Goal: Information Seeking & Learning: Learn about a topic

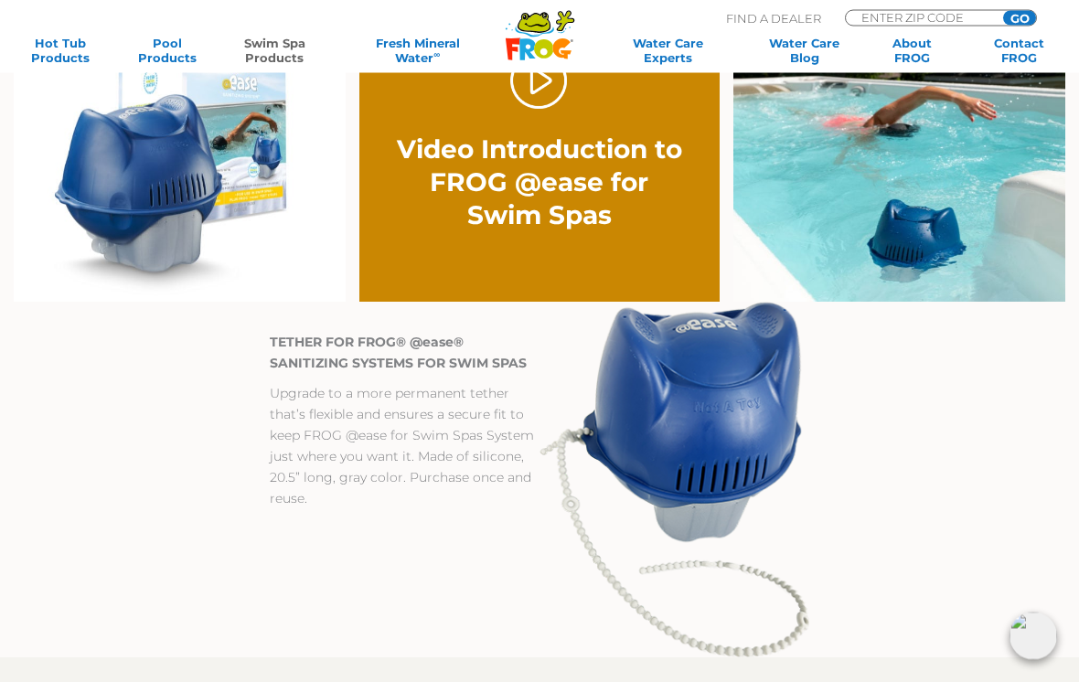
scroll to position [1235, 0]
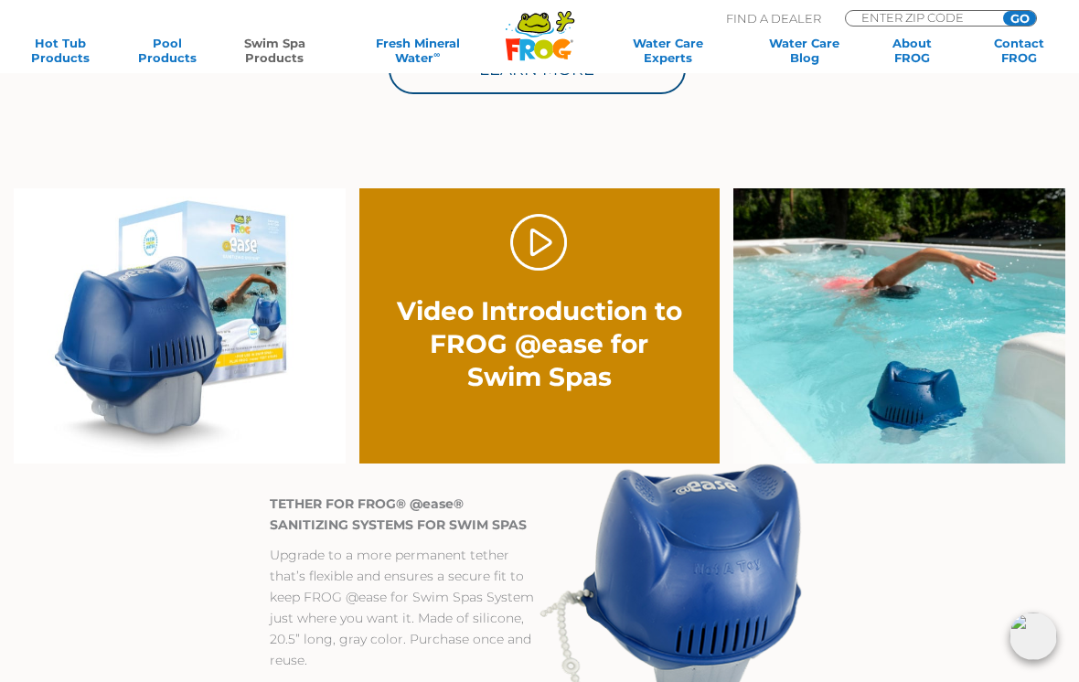
click at [528, 229] on link "." at bounding box center [539, 243] width 58 height 58
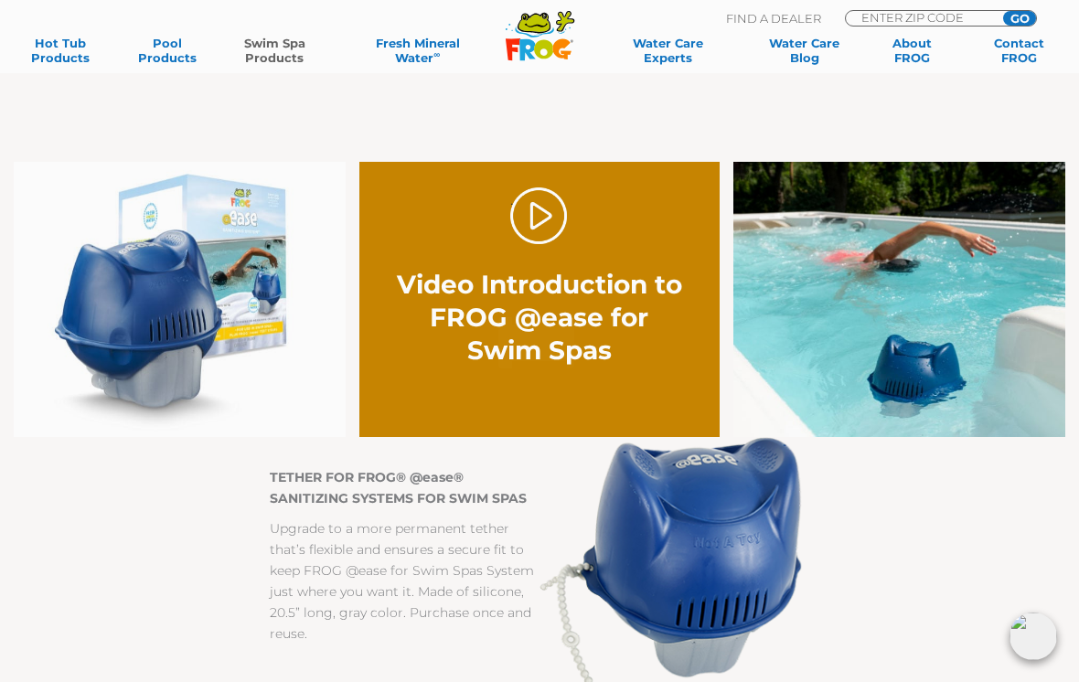
scroll to position [1102, 0]
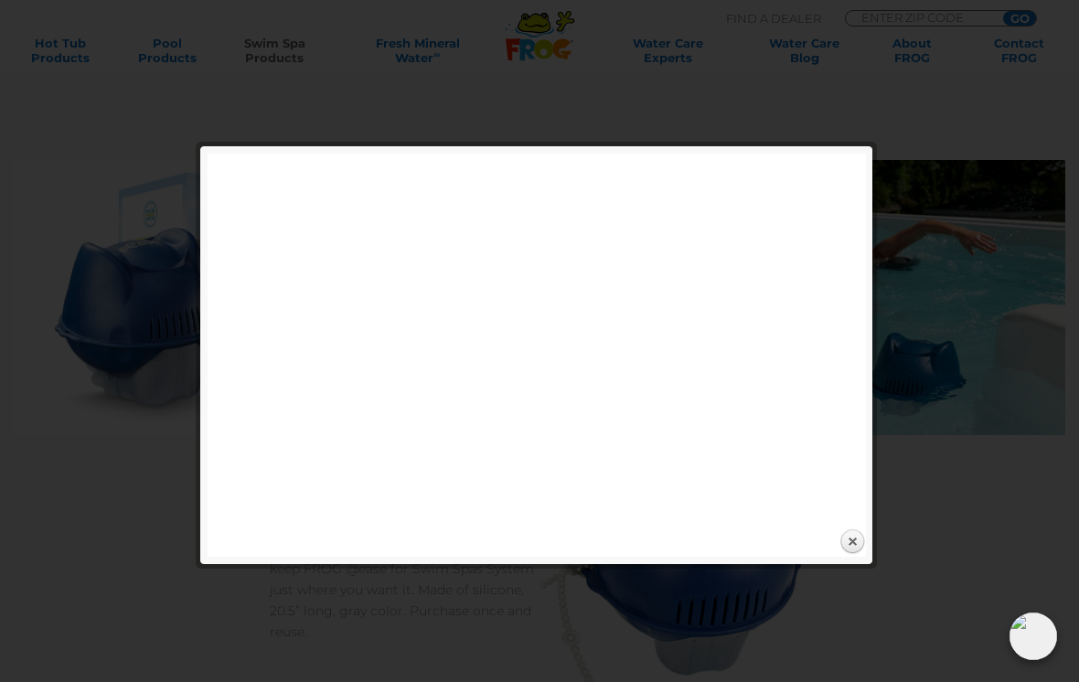
click at [856, 545] on link "Close" at bounding box center [851, 541] width 27 height 27
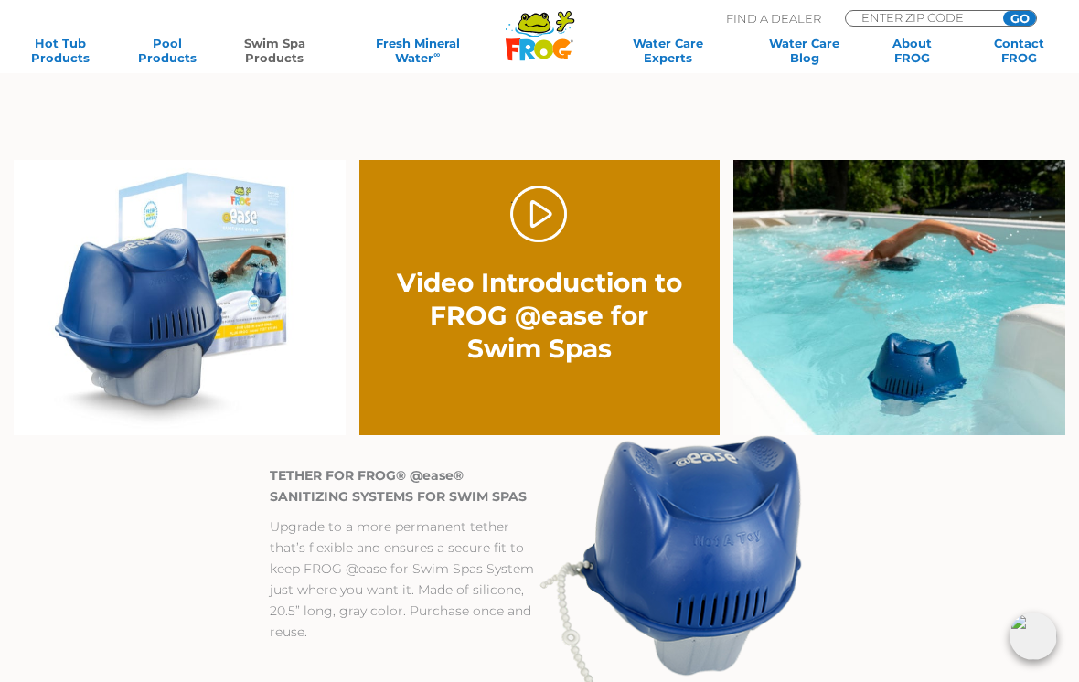
click at [1062, 404] on img at bounding box center [899, 297] width 332 height 275
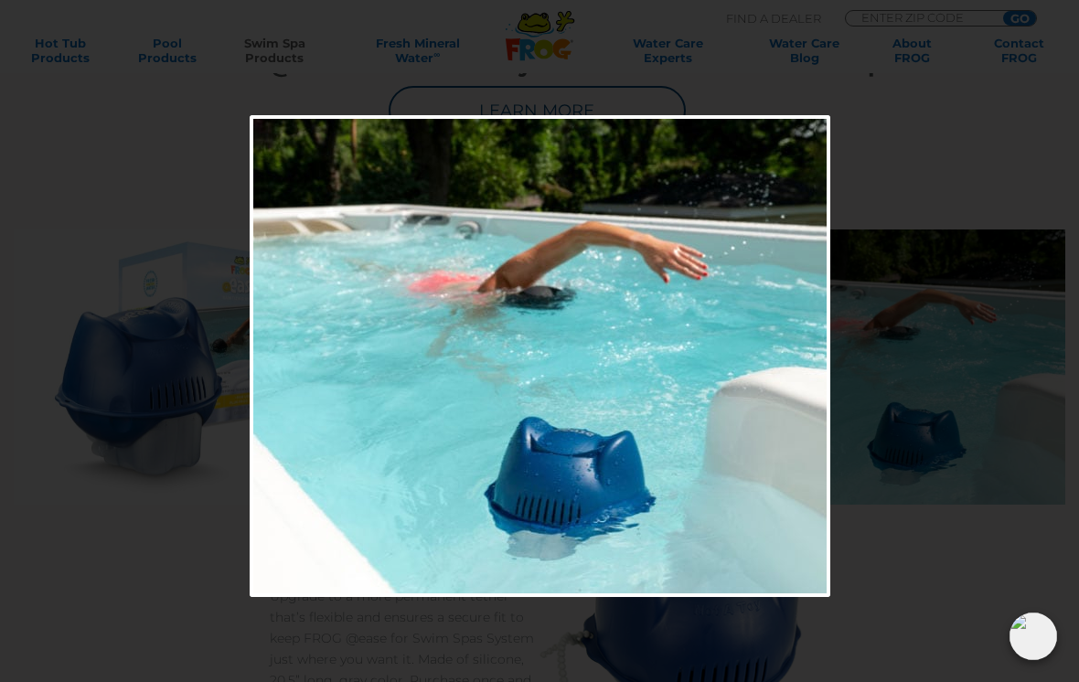
scroll to position [1033, 0]
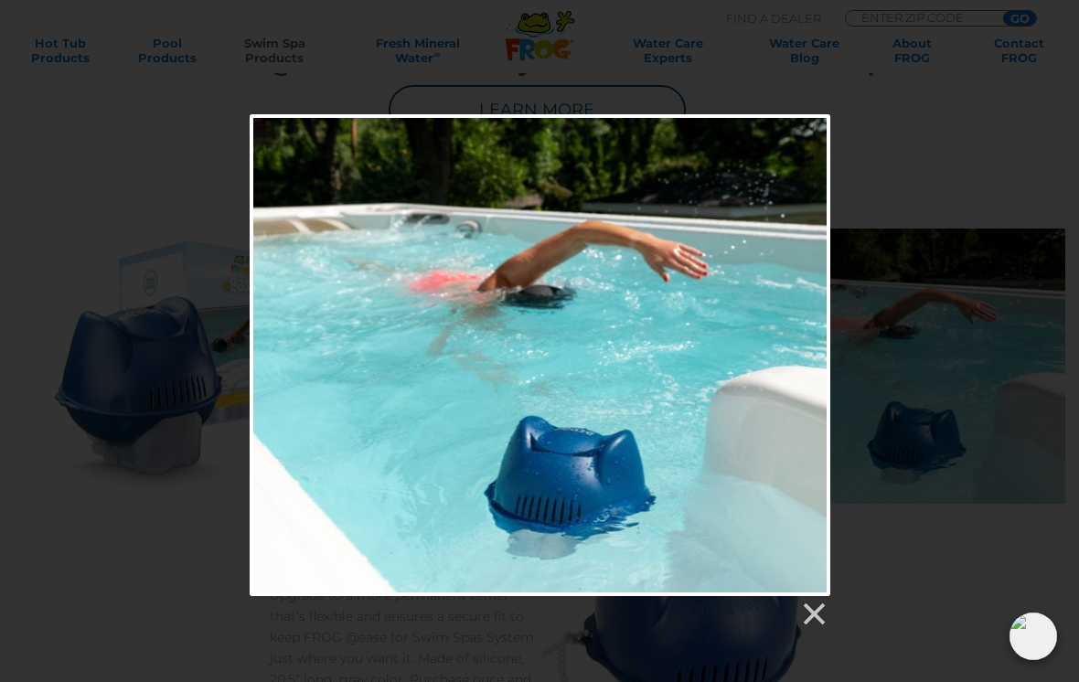
click at [812, 594] on div at bounding box center [540, 355] width 581 height 482
click at [812, 618] on link at bounding box center [812, 614] width 27 height 27
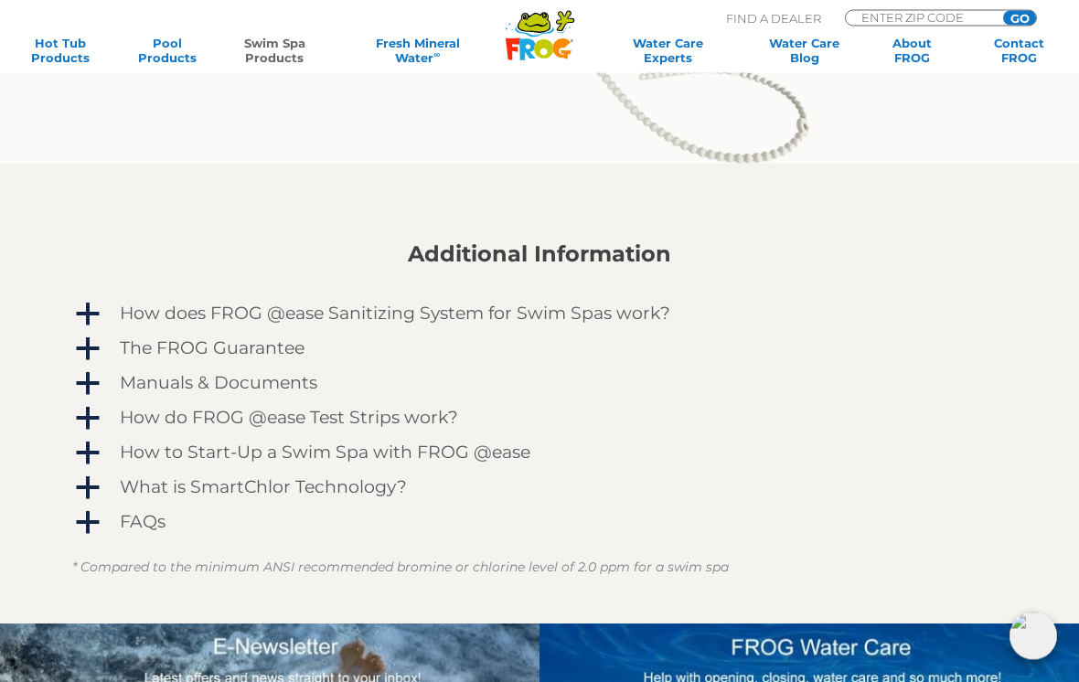
scroll to position [1729, 0]
click at [85, 315] on span "a" at bounding box center [87, 314] width 27 height 27
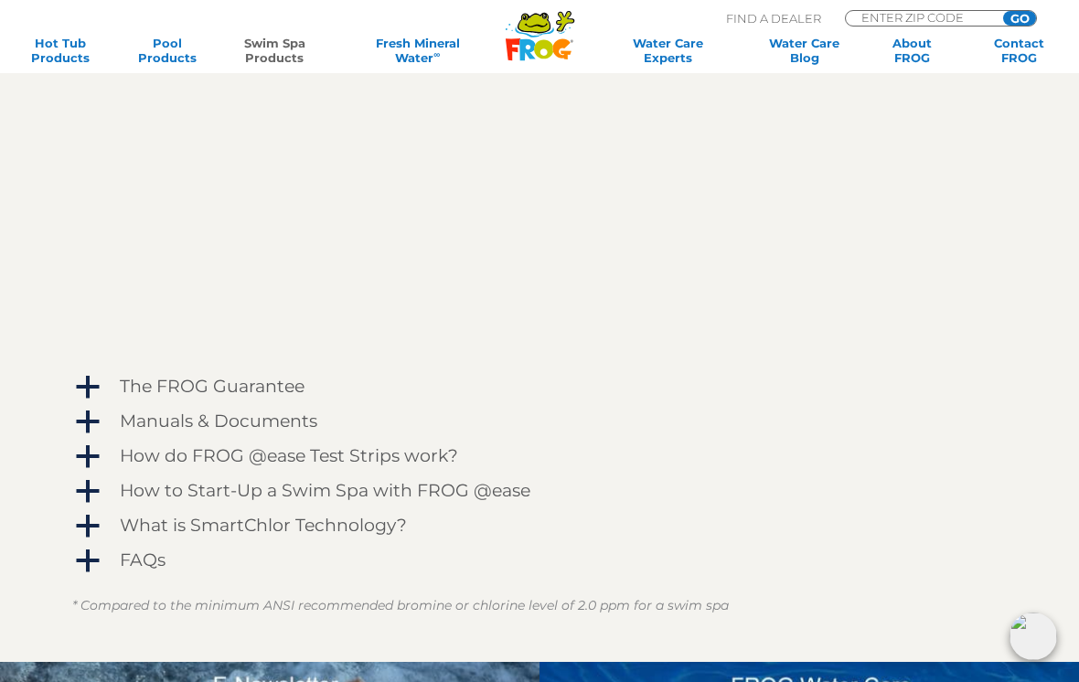
scroll to position [2234, 0]
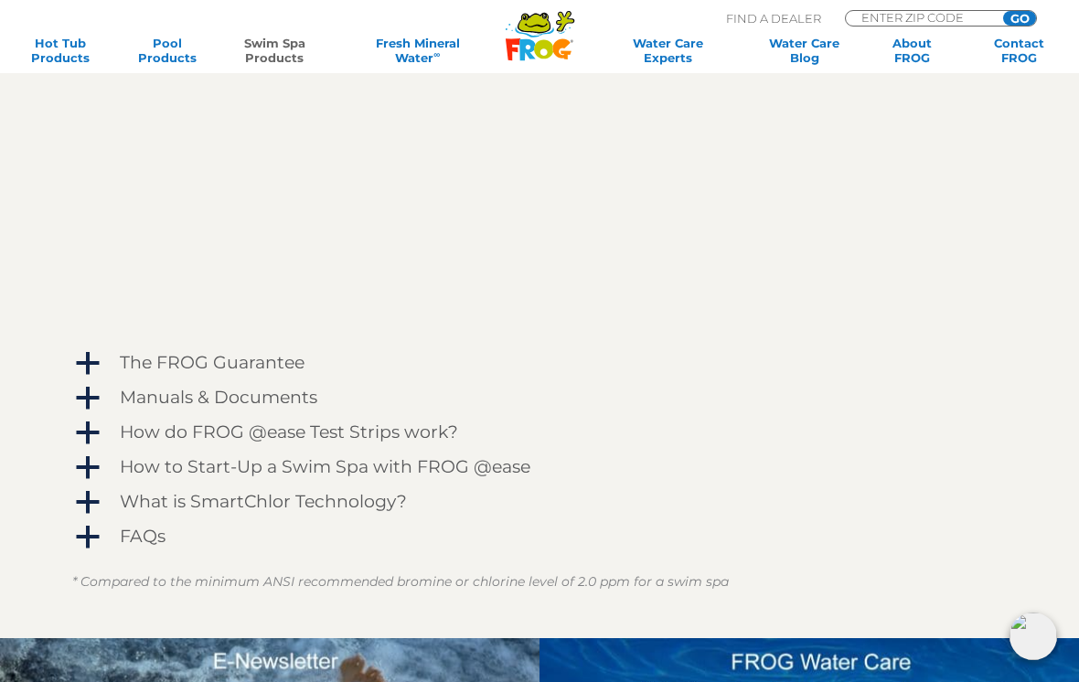
click at [89, 370] on span "a" at bounding box center [87, 363] width 27 height 27
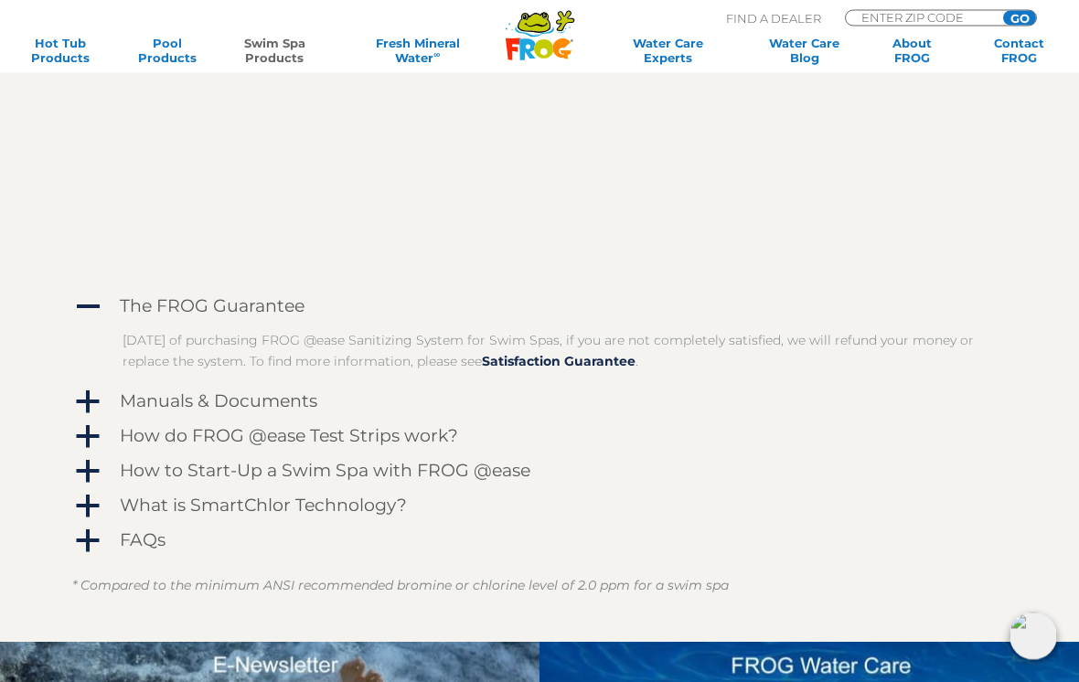
click at [88, 401] on span "a" at bounding box center [87, 402] width 27 height 27
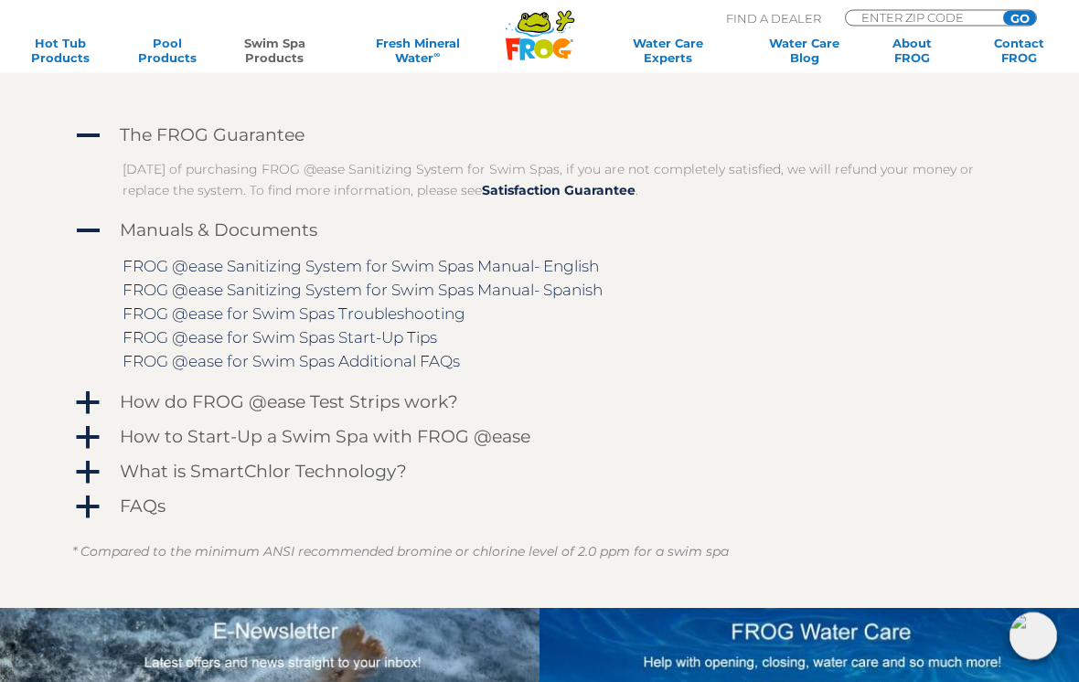
scroll to position [2470, 0]
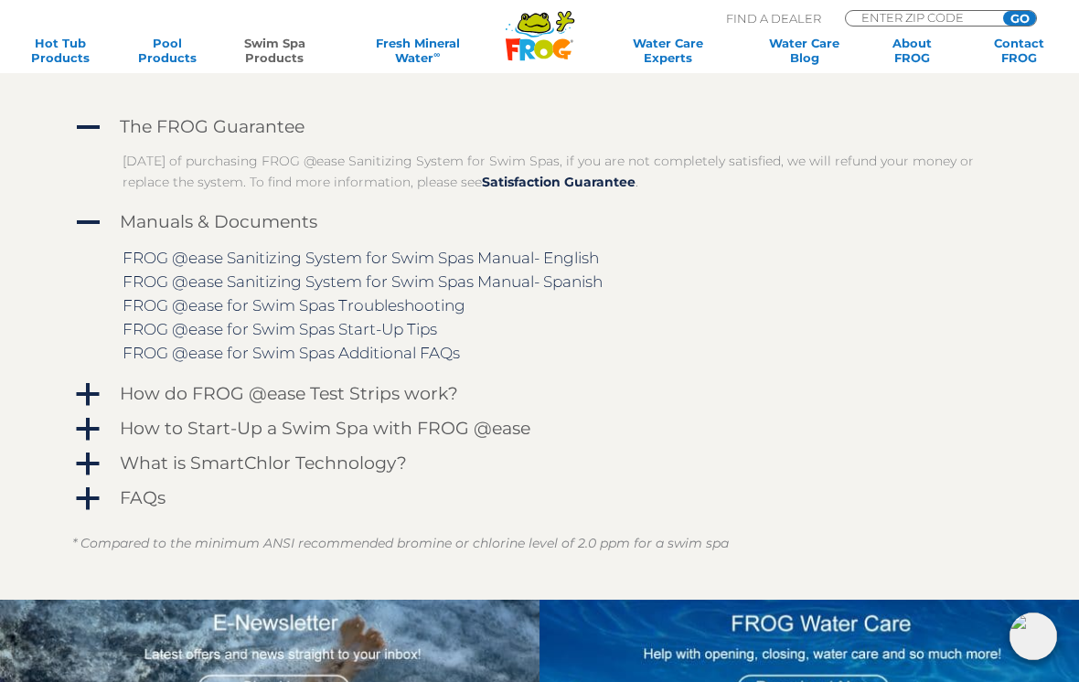
click at [92, 399] on span "a" at bounding box center [87, 394] width 27 height 27
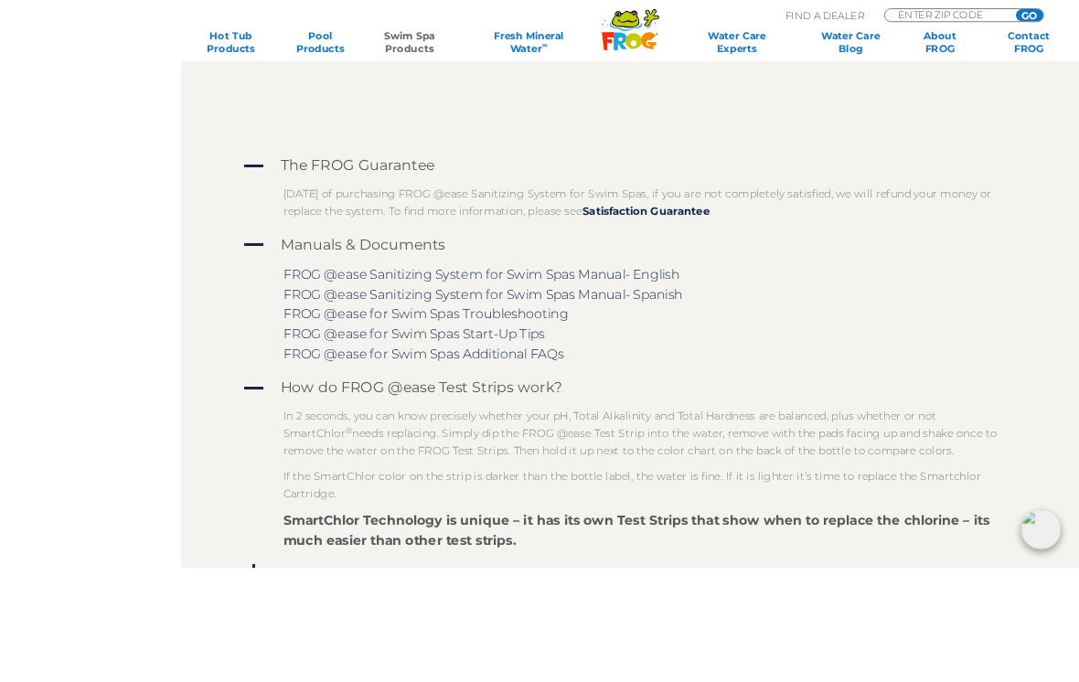
scroll to position [2531, 0]
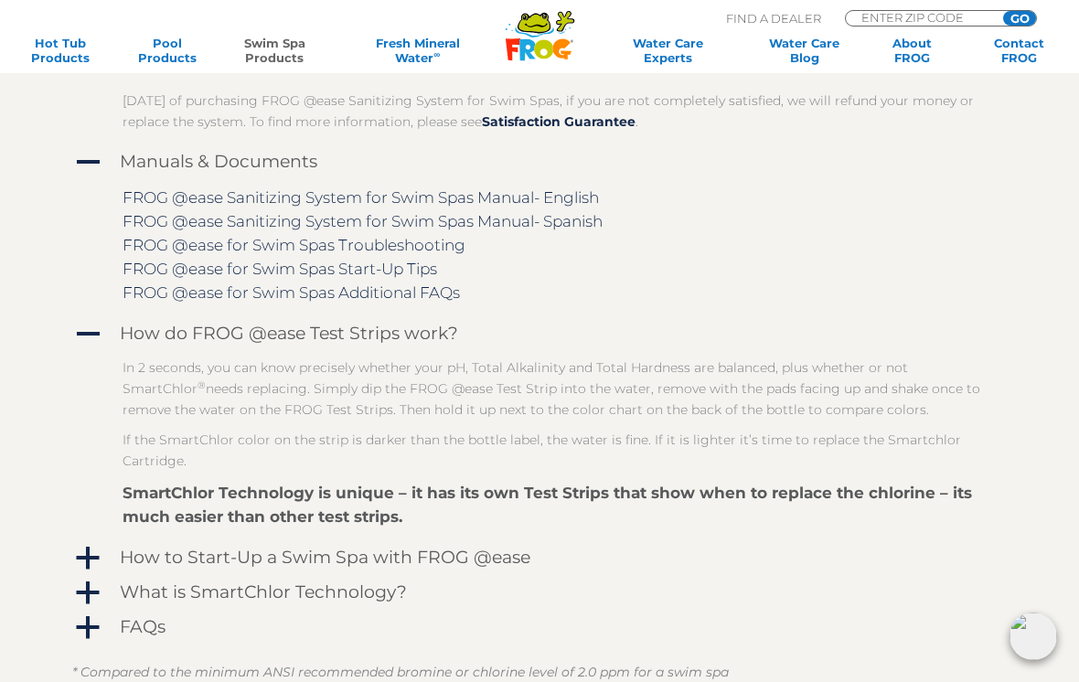
click at [99, 552] on span "a" at bounding box center [87, 558] width 27 height 27
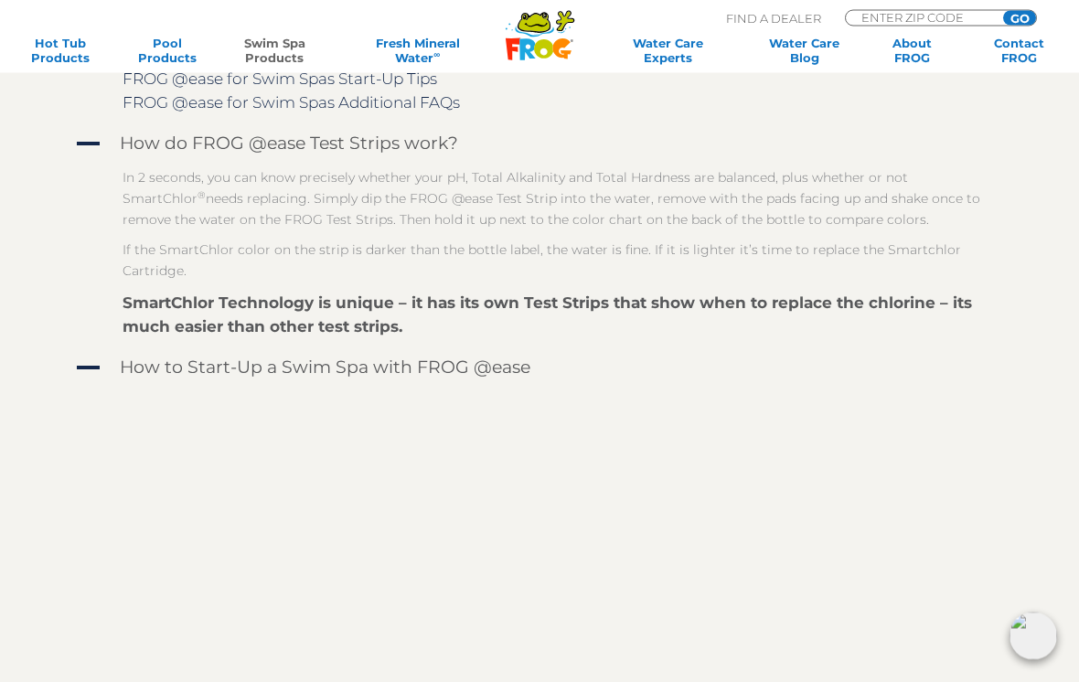
scroll to position [2804, 0]
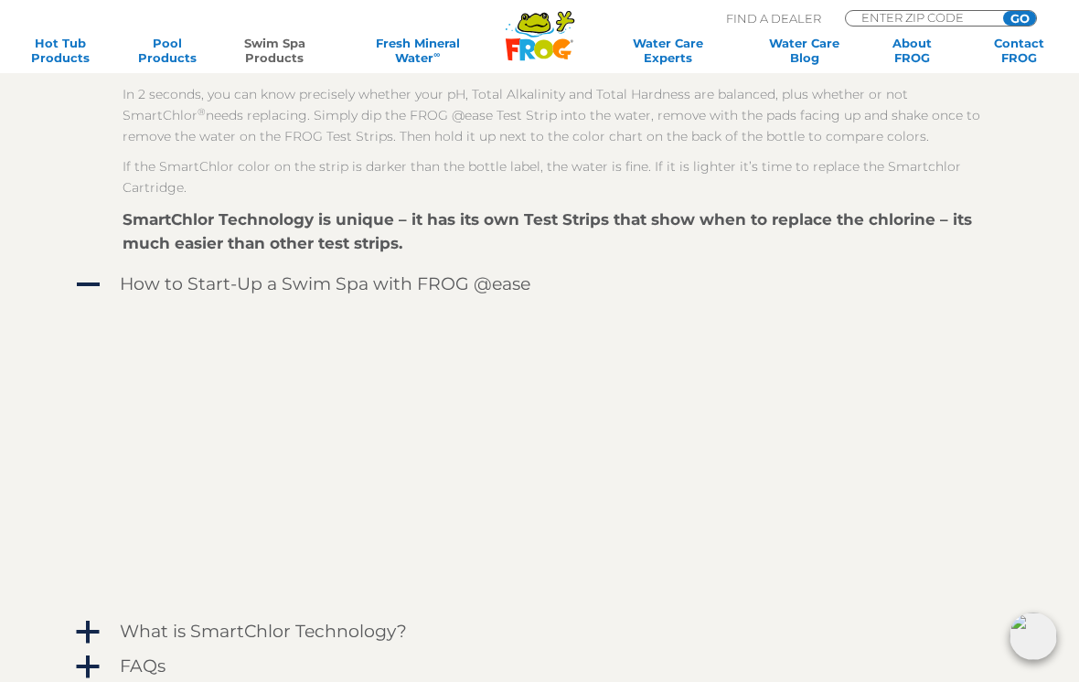
click at [73, 628] on div "a" at bounding box center [86, 631] width 29 height 29
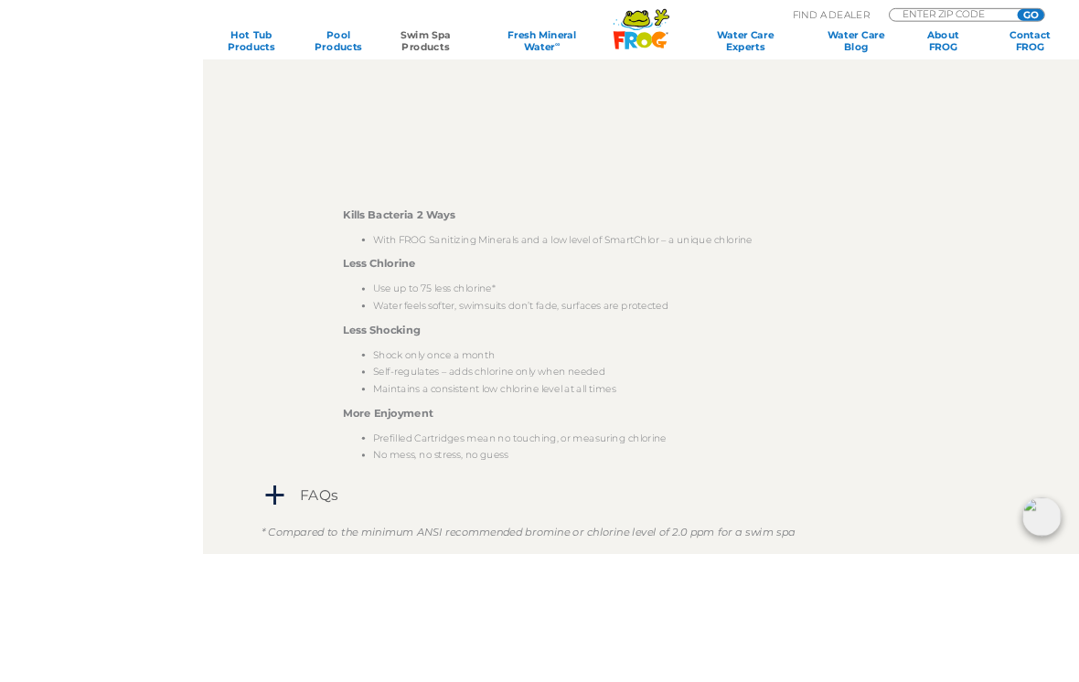
scroll to position [5273, 0]
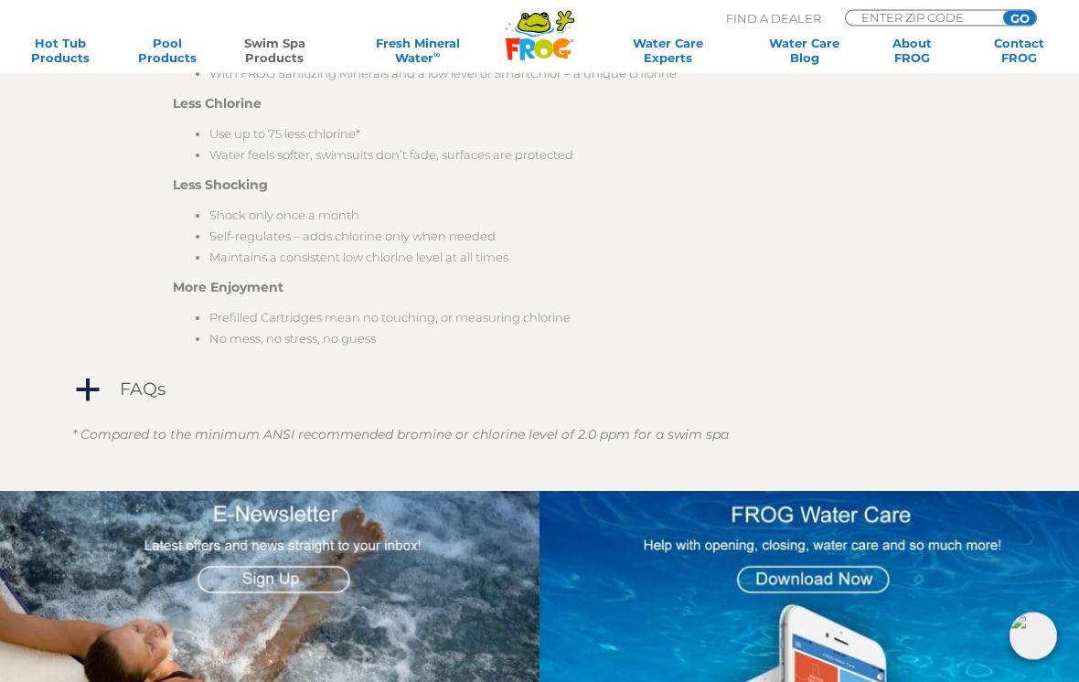
click at [89, 389] on span "a" at bounding box center [87, 391] width 27 height 27
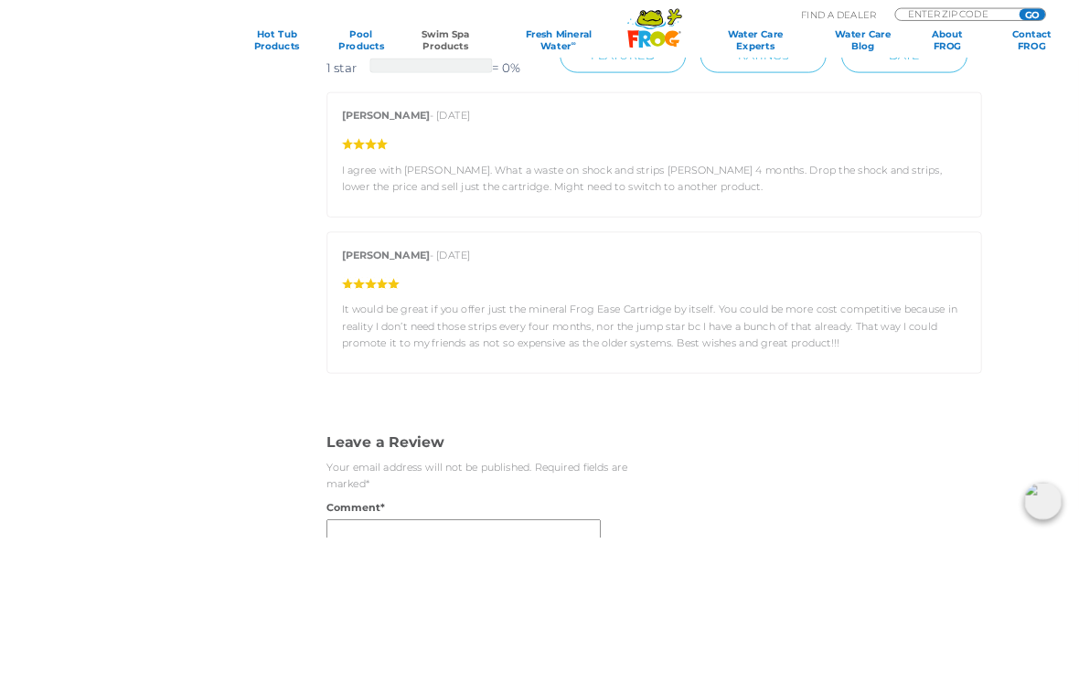
scroll to position [5442, 0]
